Goal: Information Seeking & Learning: Learn about a topic

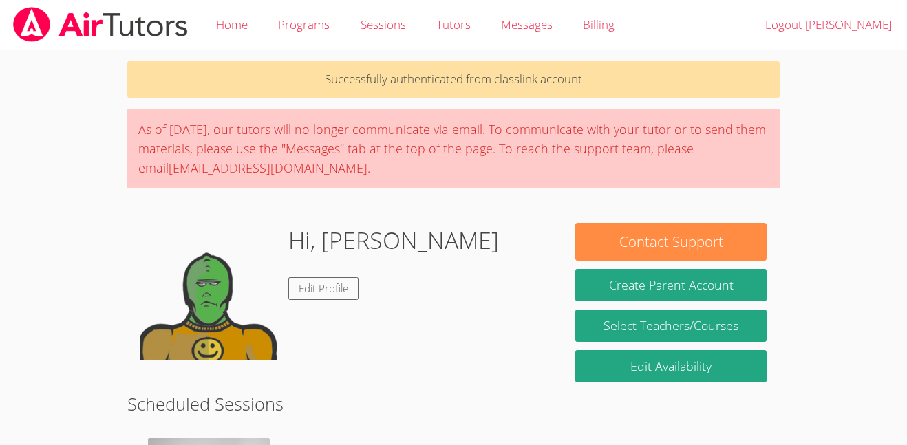
scroll to position [479, 0]
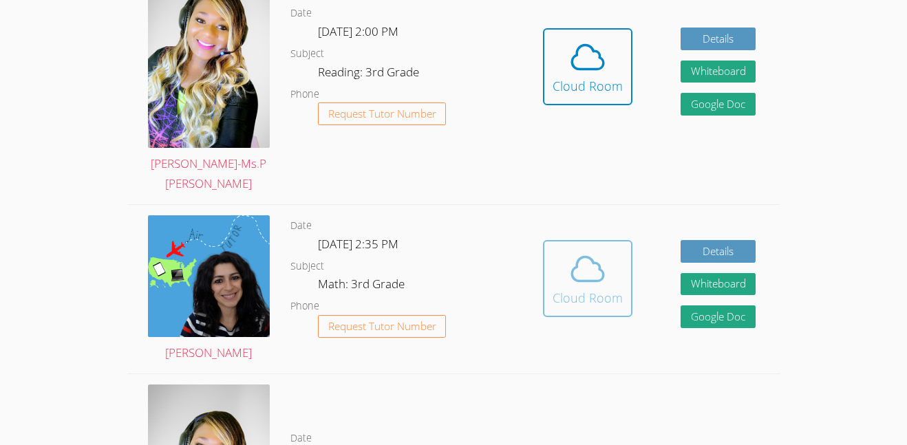
click at [565, 257] on span at bounding box center [587, 269] width 70 height 39
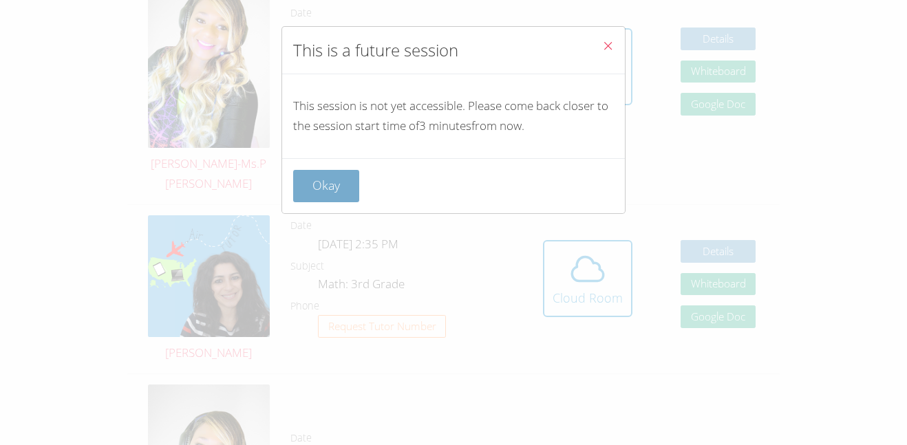
click at [330, 182] on button "Okay" at bounding box center [326, 186] width 66 height 32
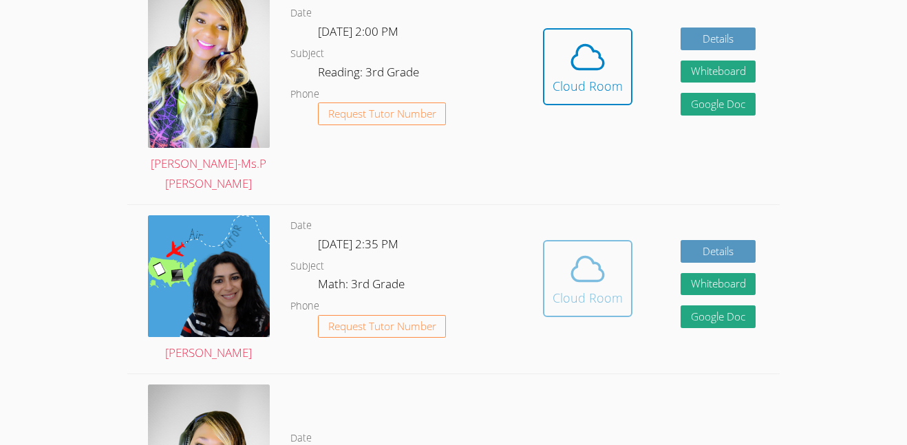
click at [583, 268] on icon at bounding box center [587, 269] width 39 height 39
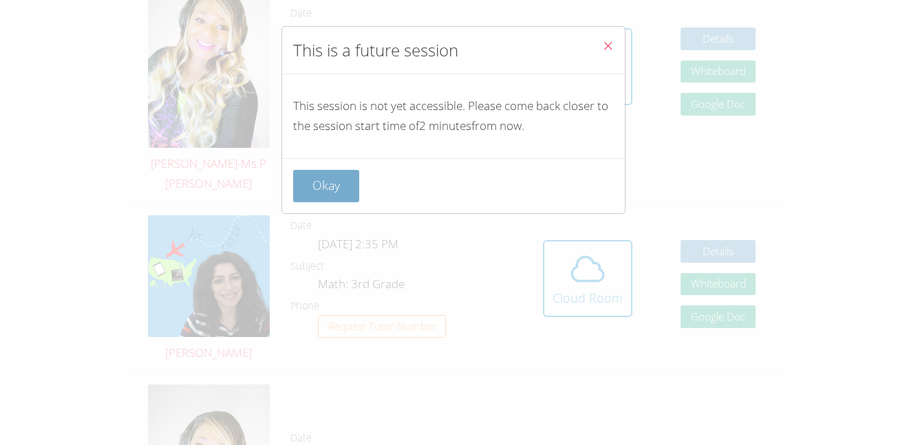
click at [328, 195] on button "Okay" at bounding box center [326, 186] width 66 height 32
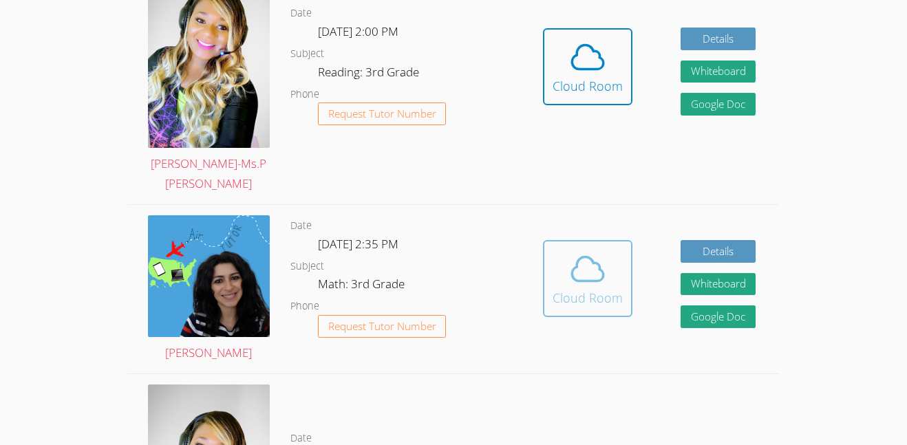
click at [597, 293] on div "Cloud Room" at bounding box center [587, 297] width 70 height 19
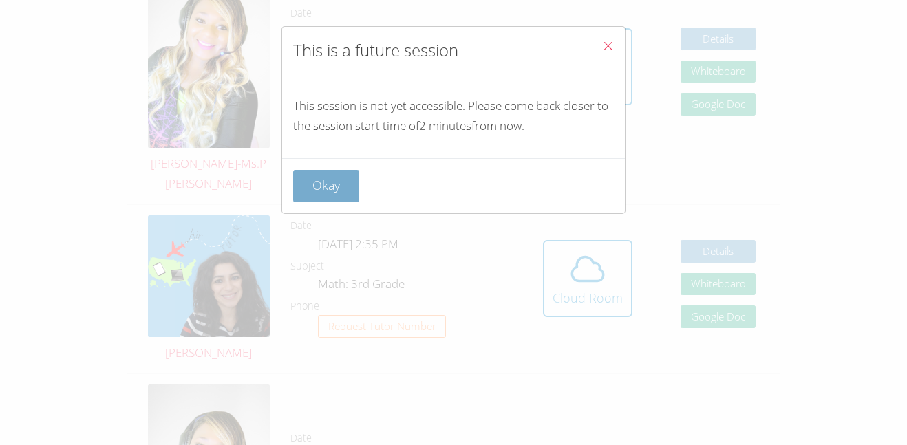
click at [335, 181] on button "Okay" at bounding box center [326, 186] width 66 height 32
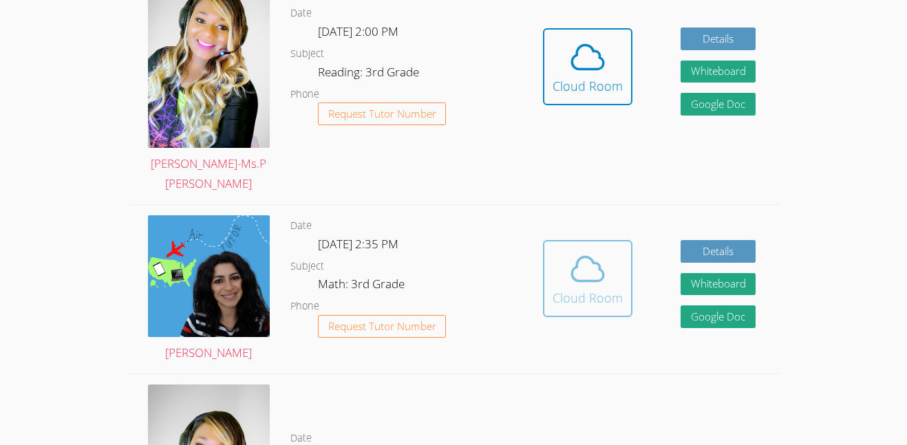
click at [607, 287] on span at bounding box center [587, 269] width 70 height 39
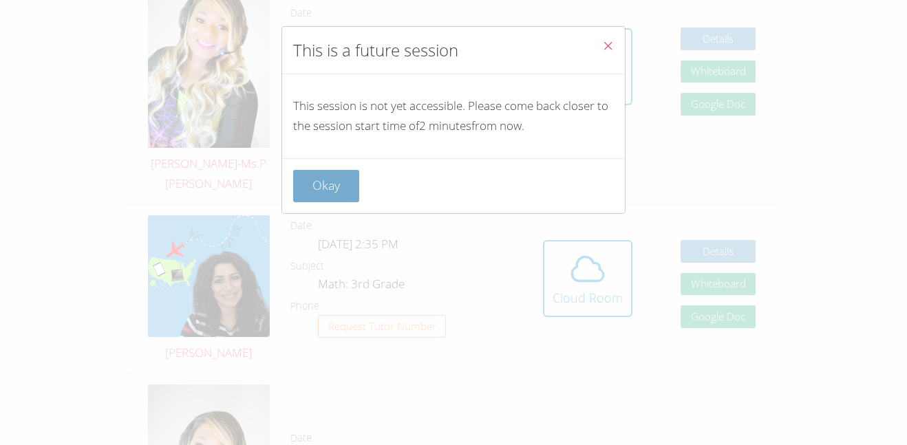
click at [318, 191] on button "Okay" at bounding box center [326, 186] width 66 height 32
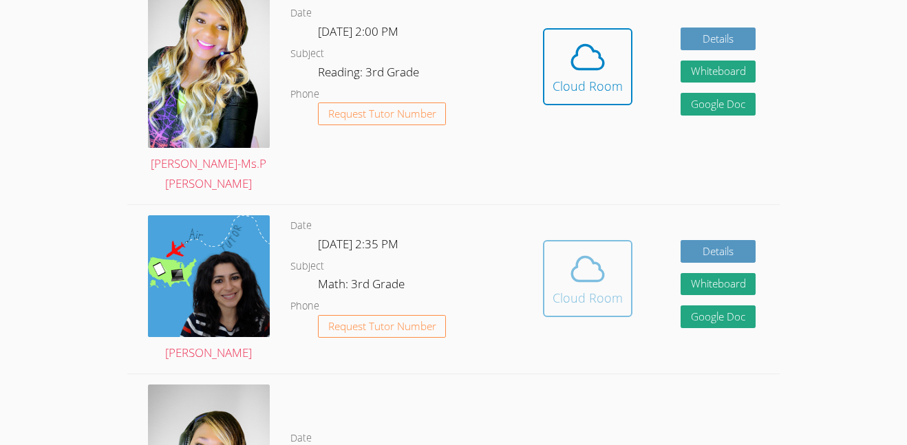
click at [629, 284] on button "Cloud Room" at bounding box center [587, 278] width 89 height 77
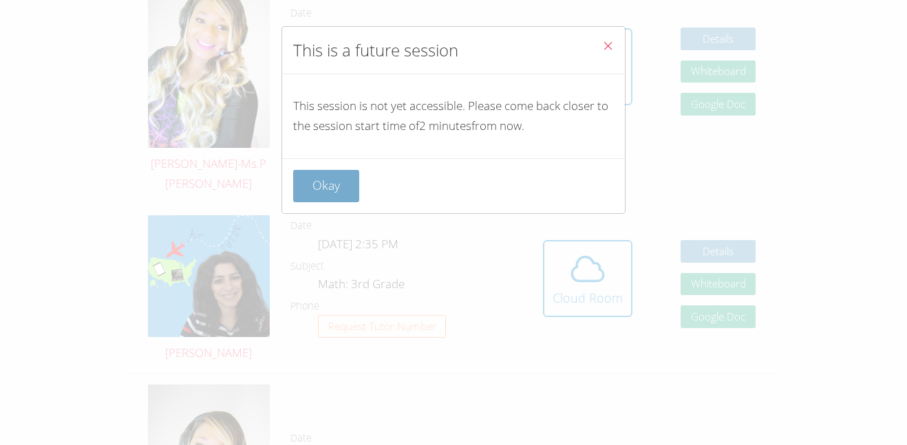
click at [358, 184] on button "Okay" at bounding box center [326, 186] width 66 height 32
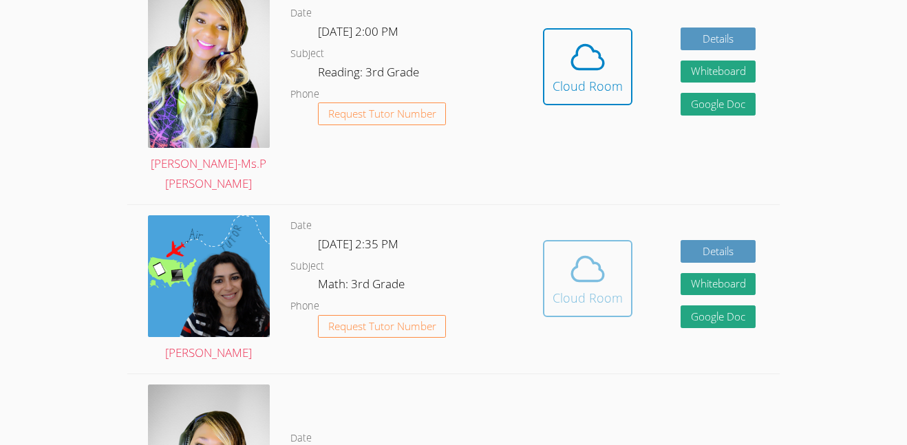
click at [599, 284] on icon at bounding box center [587, 269] width 39 height 39
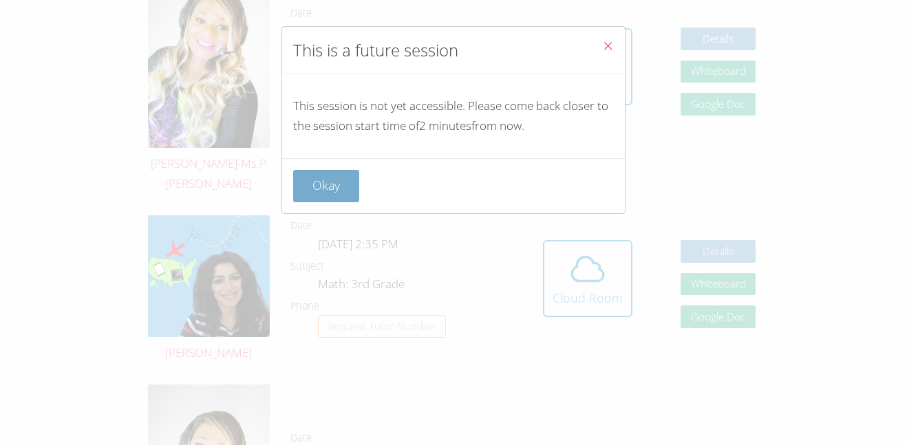
click at [321, 173] on button "Okay" at bounding box center [326, 186] width 66 height 32
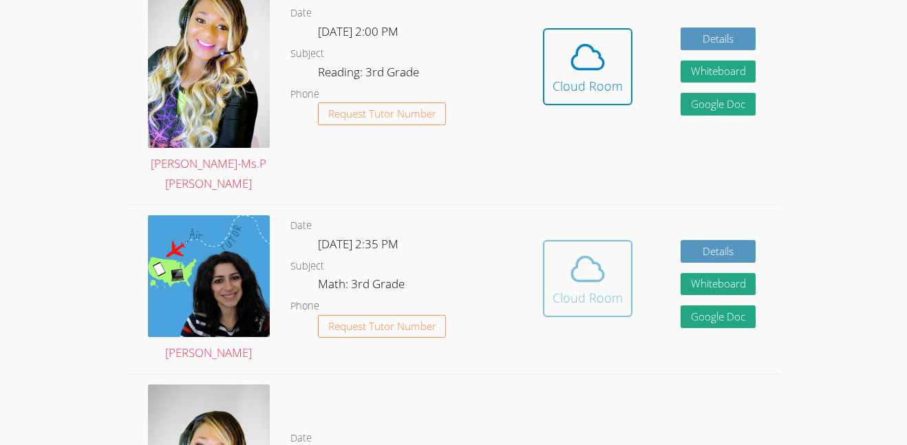
click at [543, 266] on button "Cloud Room" at bounding box center [587, 278] width 89 height 77
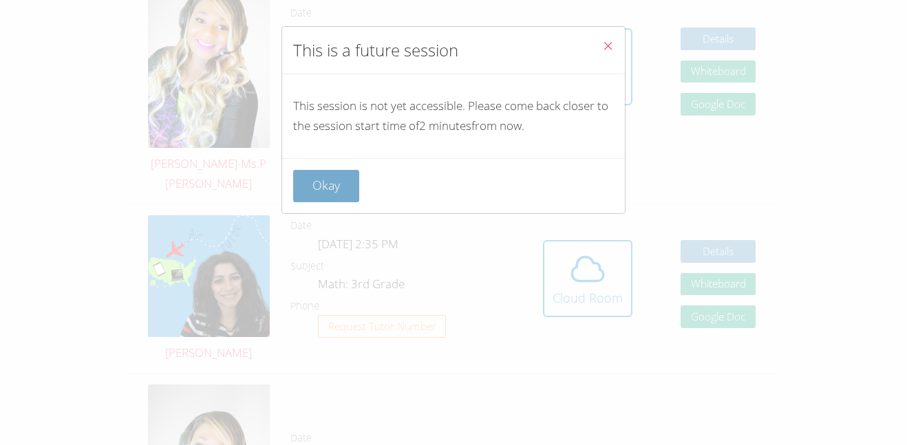
click at [329, 173] on button "Okay" at bounding box center [326, 186] width 66 height 32
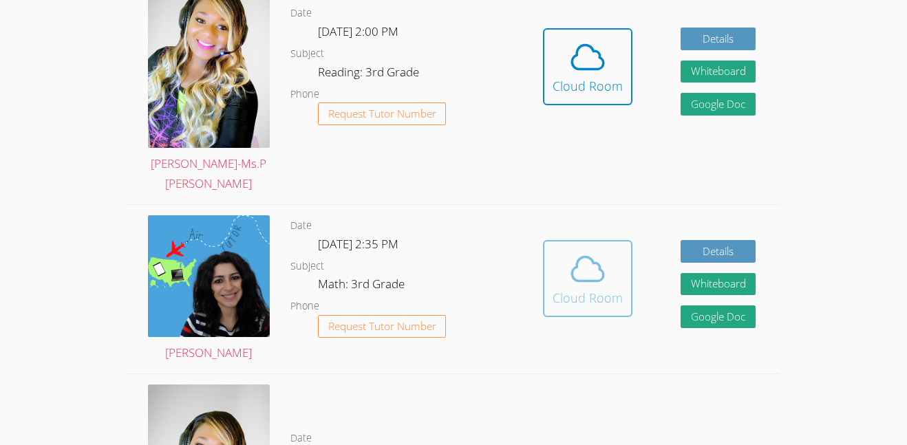
click at [598, 288] on div "Cloud Room" at bounding box center [587, 297] width 70 height 19
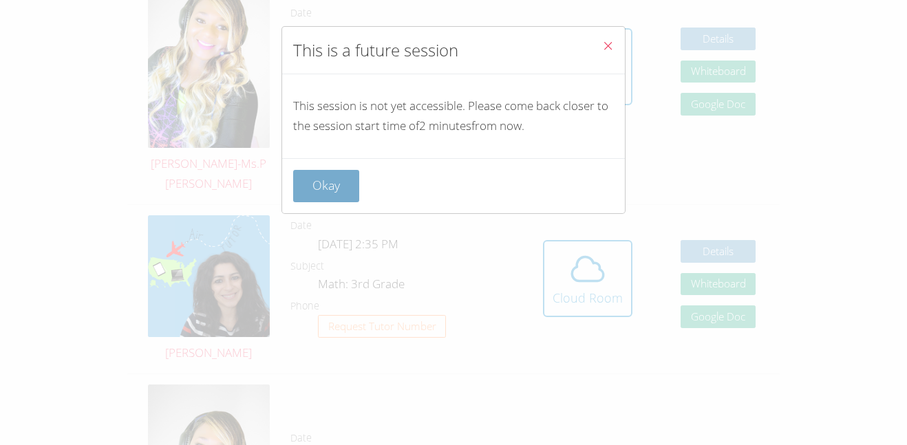
click at [299, 190] on button "Okay" at bounding box center [326, 186] width 66 height 32
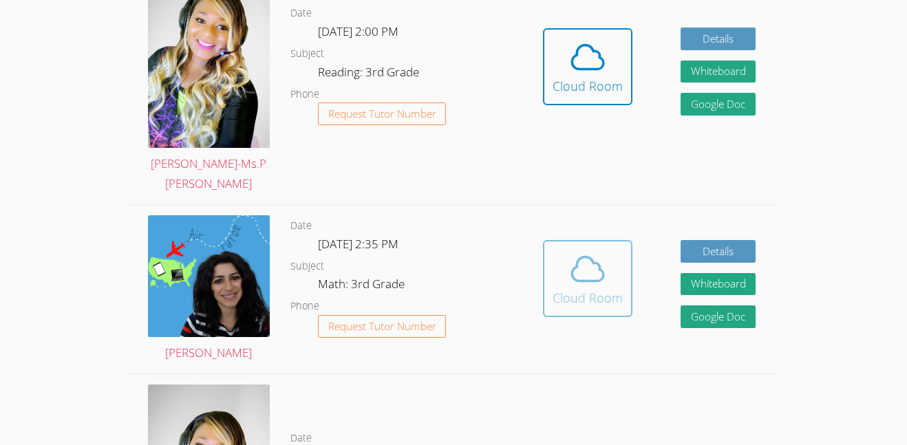
click at [565, 268] on span at bounding box center [587, 269] width 70 height 39
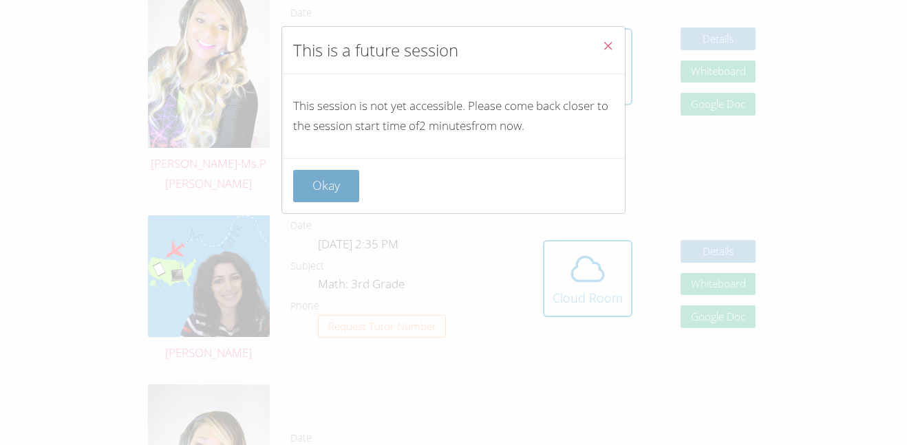
click at [339, 193] on button "Okay" at bounding box center [326, 186] width 66 height 32
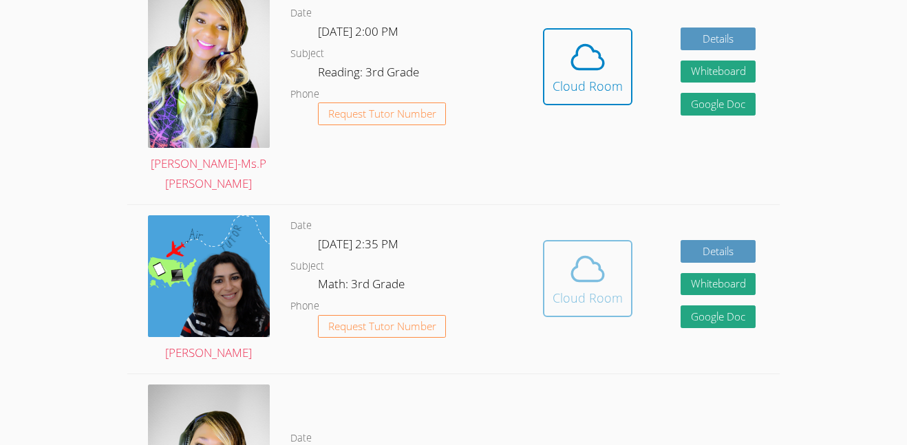
click at [594, 277] on icon at bounding box center [587, 269] width 39 height 39
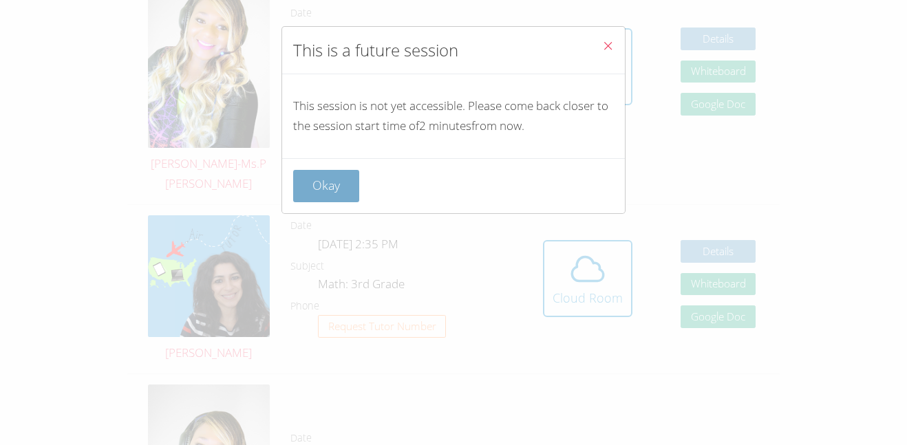
click at [325, 183] on button "Okay" at bounding box center [326, 186] width 66 height 32
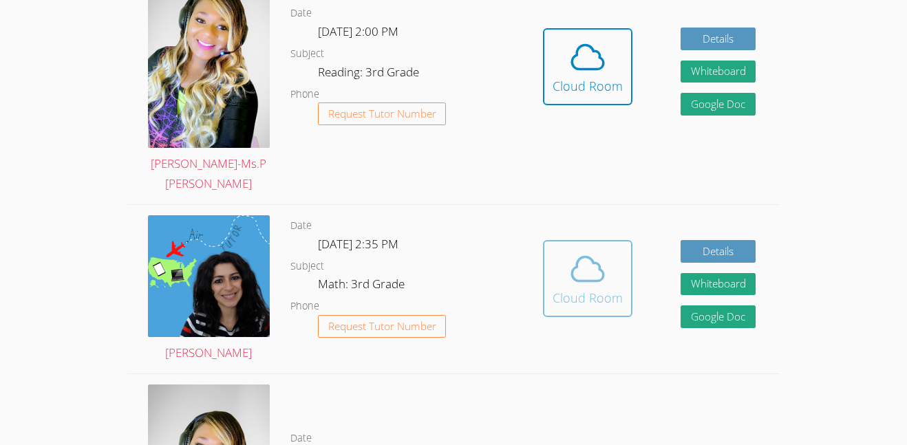
click at [600, 277] on icon at bounding box center [587, 269] width 39 height 39
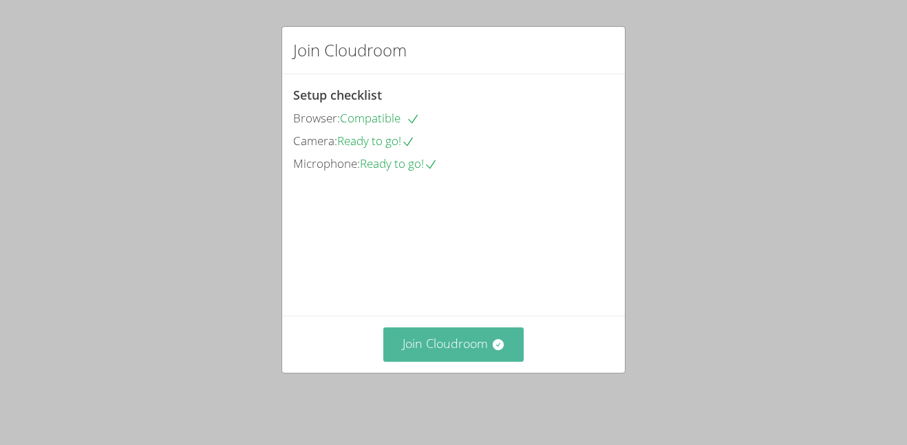
click at [451, 347] on button "Join Cloudroom" at bounding box center [453, 345] width 141 height 34
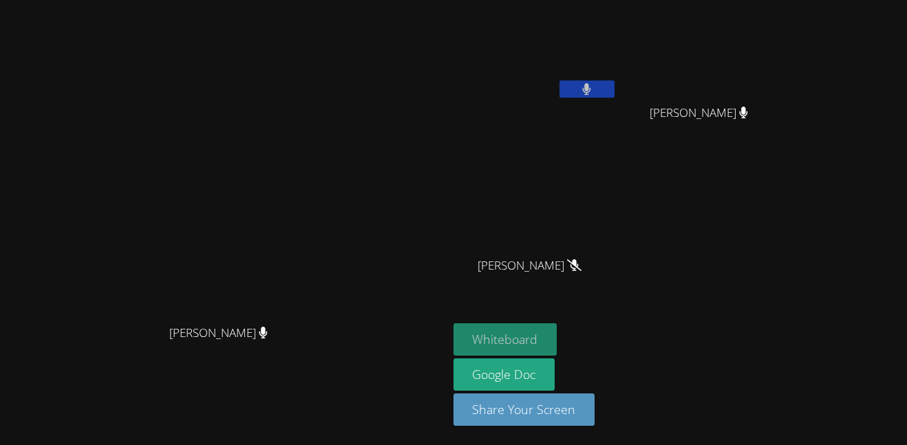
click at [557, 336] on button "Whiteboard" at bounding box center [505, 339] width 104 height 32
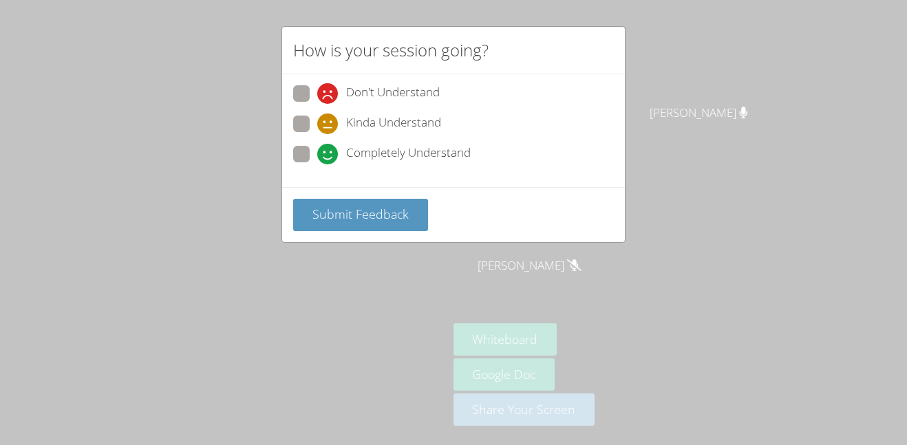
click at [439, 155] on span "Completely Understand" at bounding box center [408, 154] width 125 height 21
click at [329, 155] on input "Completely Understand" at bounding box center [323, 152] width 12 height 12
radio input "true"
click at [397, 213] on span "Submit Feedback" at bounding box center [360, 214] width 96 height 17
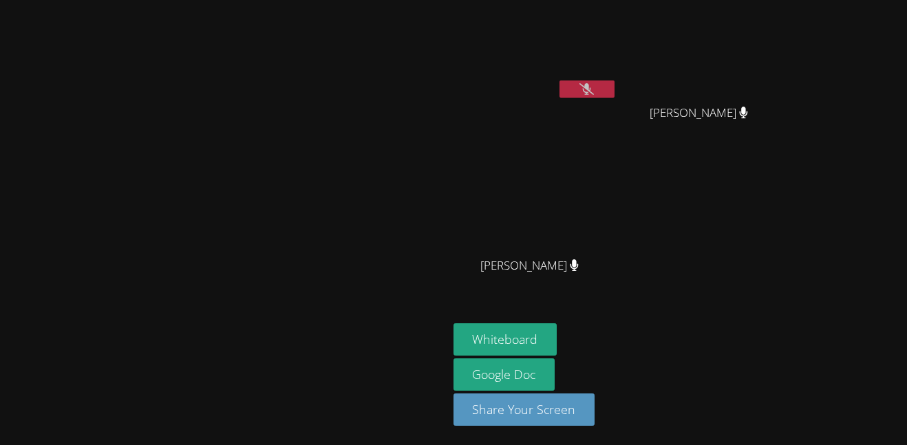
click at [614, 85] on button at bounding box center [586, 89] width 55 height 17
click at [591, 83] on icon at bounding box center [586, 89] width 9 height 12
click at [614, 84] on button at bounding box center [586, 89] width 55 height 17
click at [614, 89] on button at bounding box center [586, 89] width 55 height 17
click at [617, 74] on video at bounding box center [535, 52] width 164 height 92
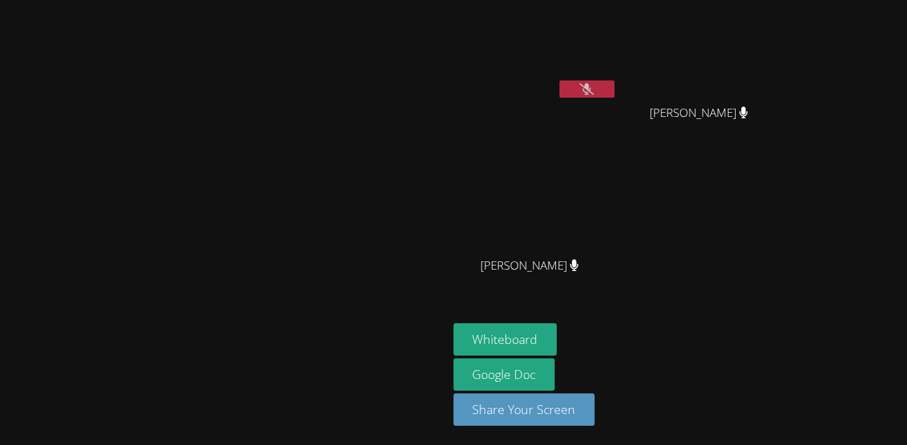
click at [594, 89] on icon at bounding box center [586, 89] width 14 height 12
click at [594, 93] on icon at bounding box center [586, 89] width 14 height 12
click at [614, 92] on button at bounding box center [586, 89] width 55 height 17
click at [594, 87] on icon at bounding box center [586, 89] width 14 height 12
click at [594, 92] on icon at bounding box center [586, 89] width 14 height 12
